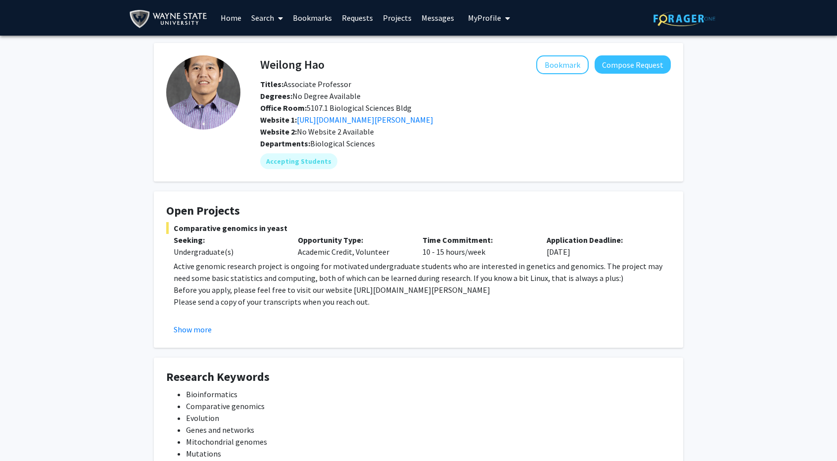
click at [468, 18] on span "My Profile" at bounding box center [484, 18] width 33 height 10
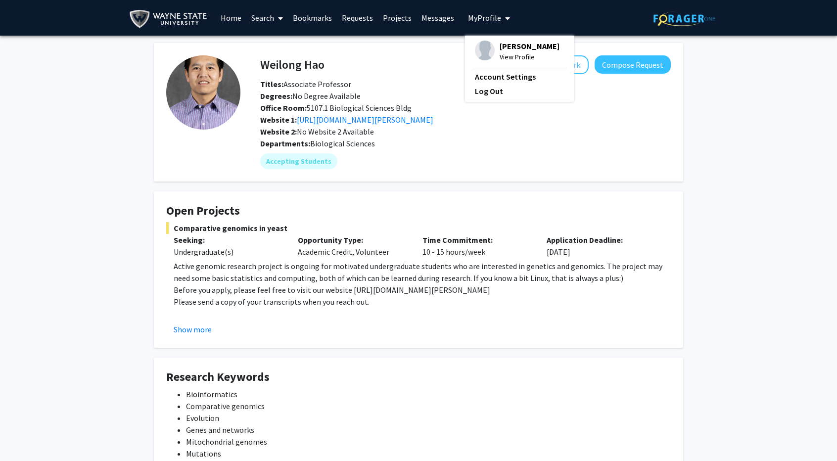
click at [468, 18] on span "My Profile" at bounding box center [484, 18] width 33 height 10
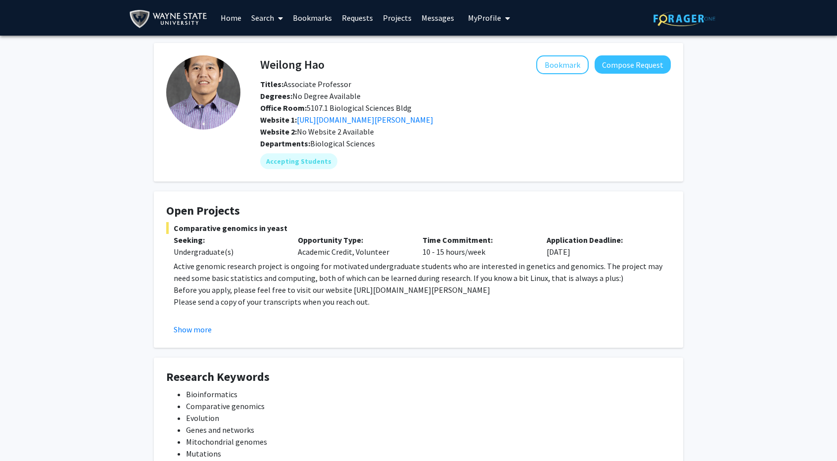
click at [237, 17] on link "Home" at bounding box center [231, 17] width 31 height 35
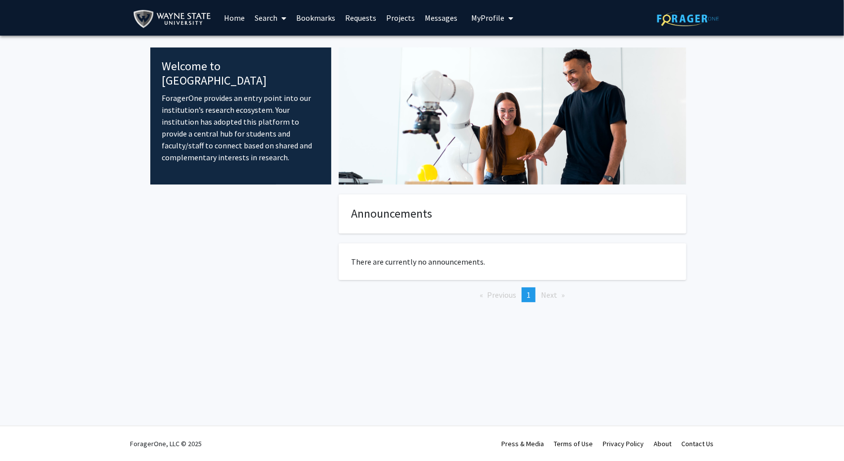
click at [262, 18] on link "Search" at bounding box center [271, 17] width 42 height 35
click at [273, 43] on span "Faculty/Staff" at bounding box center [286, 46] width 73 height 20
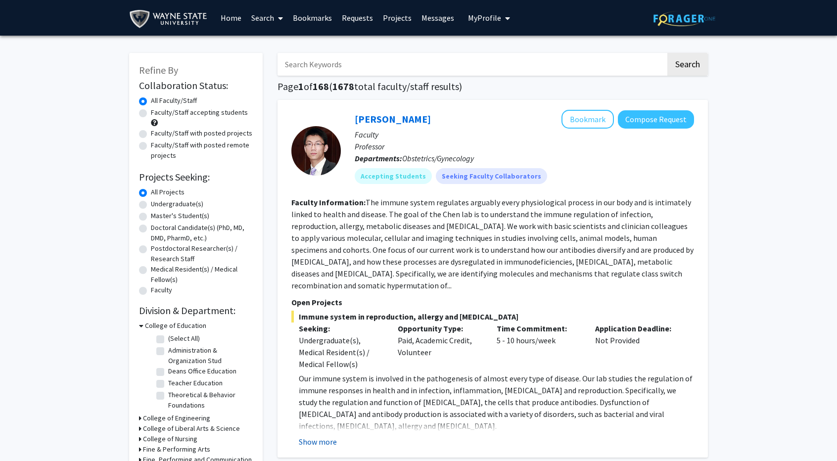
click at [315, 436] on button "Show more" at bounding box center [318, 442] width 38 height 12
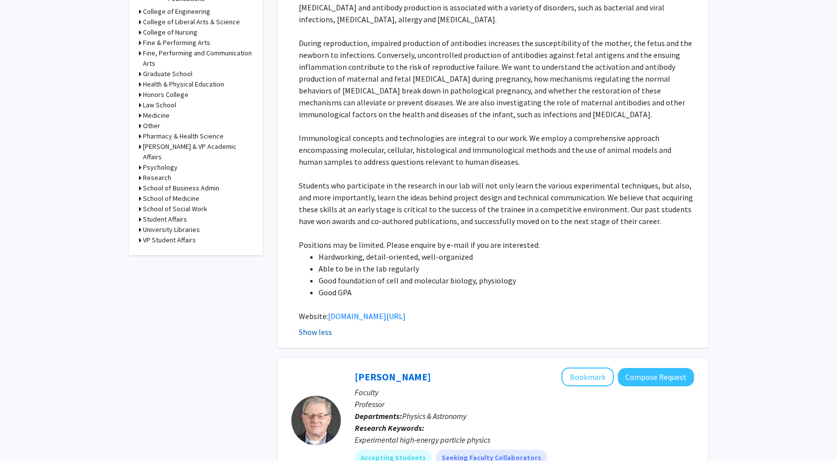
scroll to position [407, 0]
click at [348, 311] on link "[DOMAIN_NAME][URL]" at bounding box center [367, 316] width 78 height 10
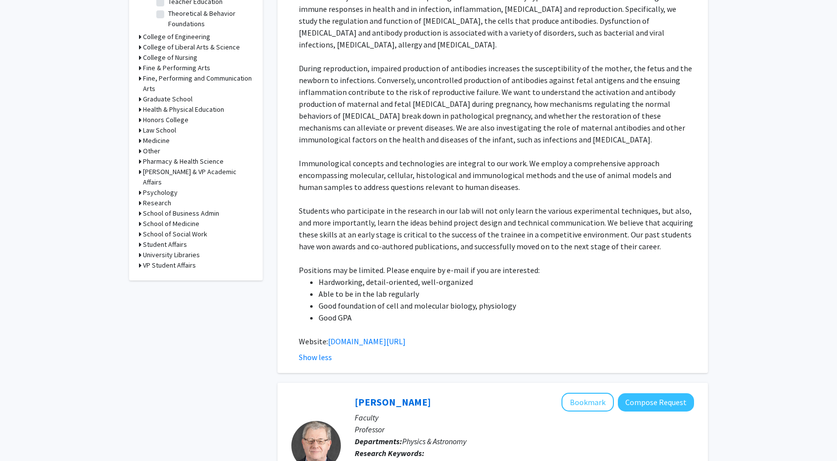
scroll to position [381, 0]
click at [350, 337] on link "[DOMAIN_NAME][URL]" at bounding box center [367, 342] width 78 height 10
